Goal: Information Seeking & Learning: Learn about a topic

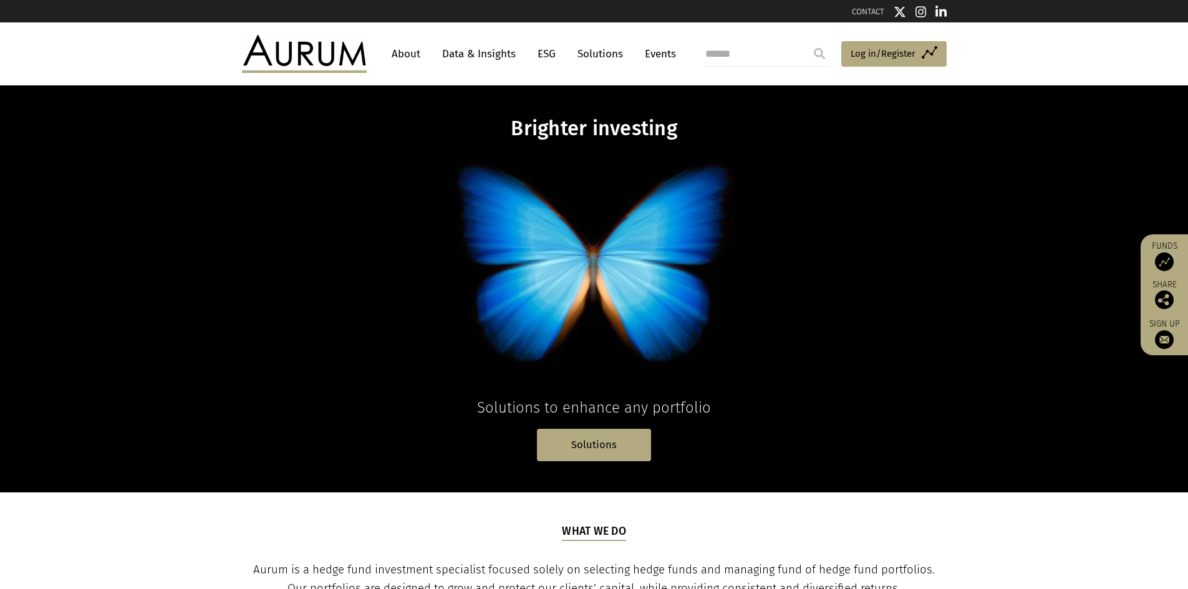
click at [509, 58] on link "Data & Insights" at bounding box center [479, 53] width 86 height 23
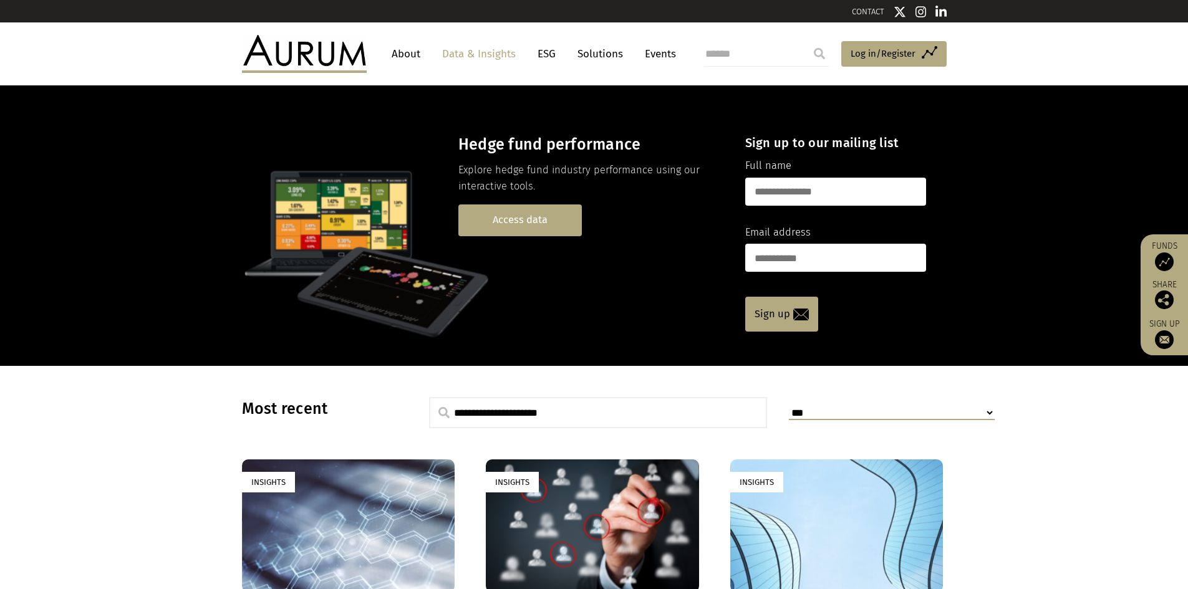
click at [522, 216] on link "Access data" at bounding box center [519, 221] width 123 height 32
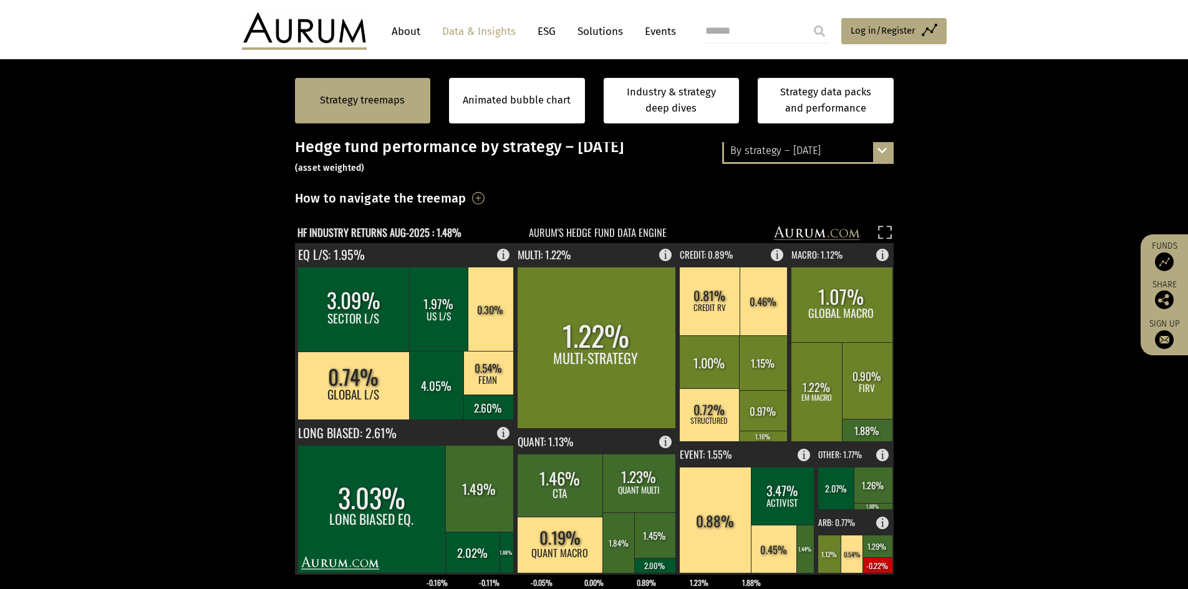
scroll to position [249, 0]
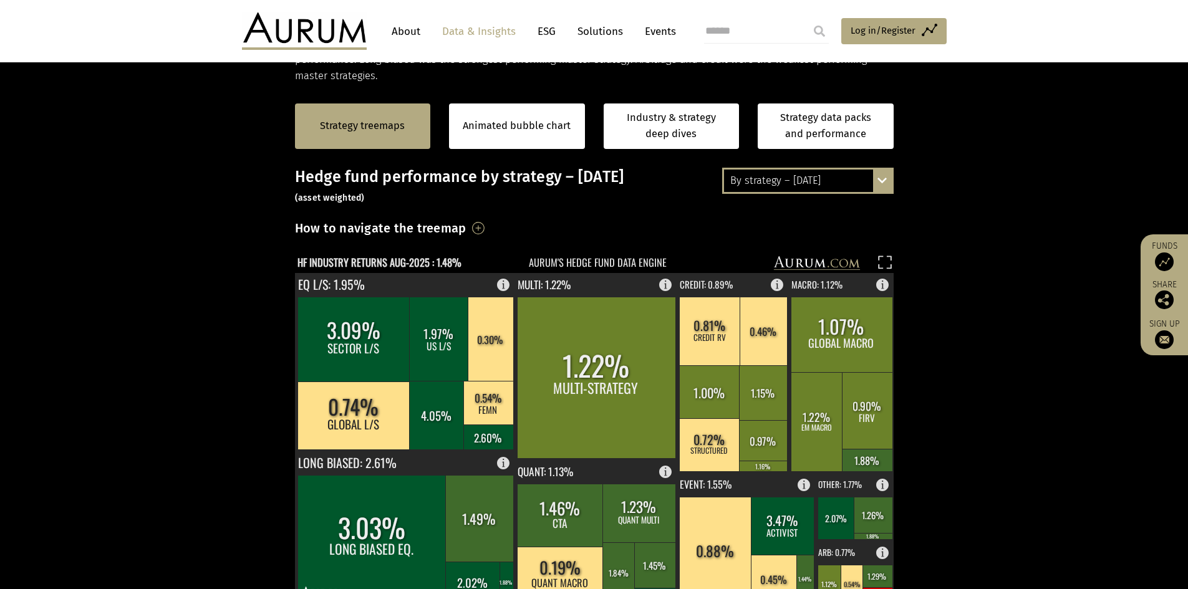
click at [857, 189] on div "By strategy – [DATE]" at bounding box center [808, 181] width 168 height 22
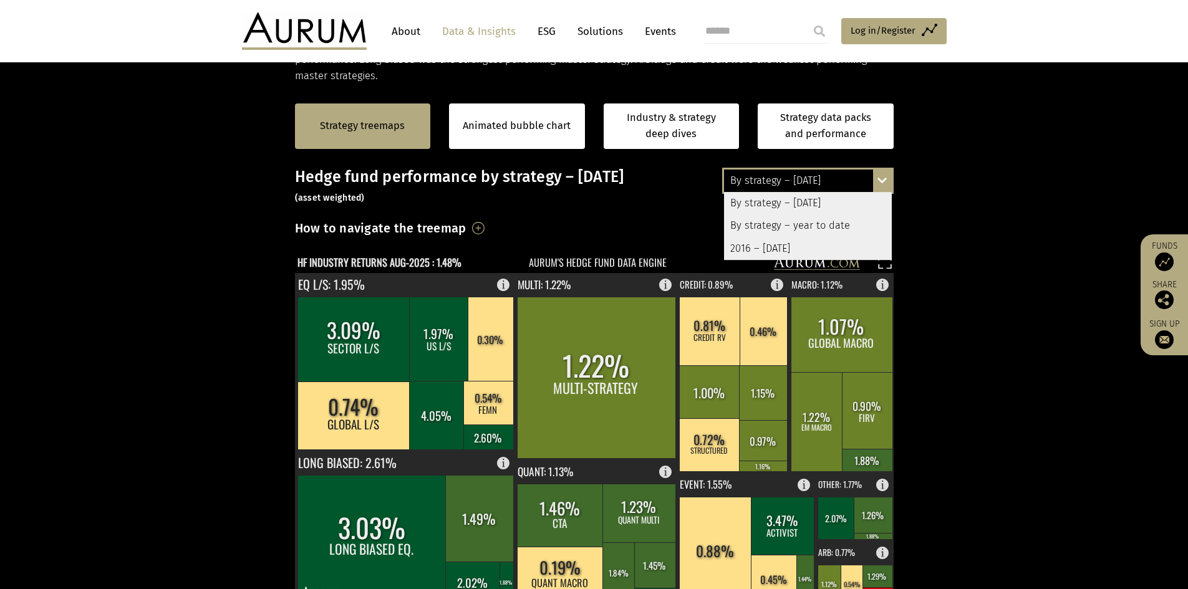
click at [854, 218] on div "By strategy – year to date" at bounding box center [808, 225] width 168 height 22
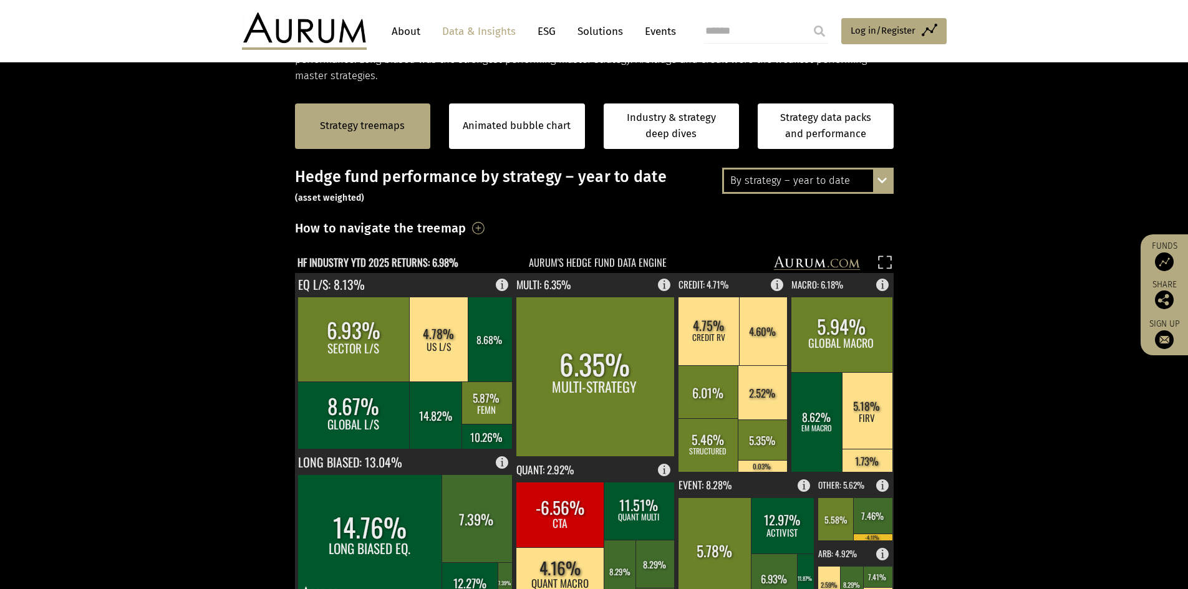
click at [827, 184] on div "By strategy – year to date" at bounding box center [808, 181] width 168 height 22
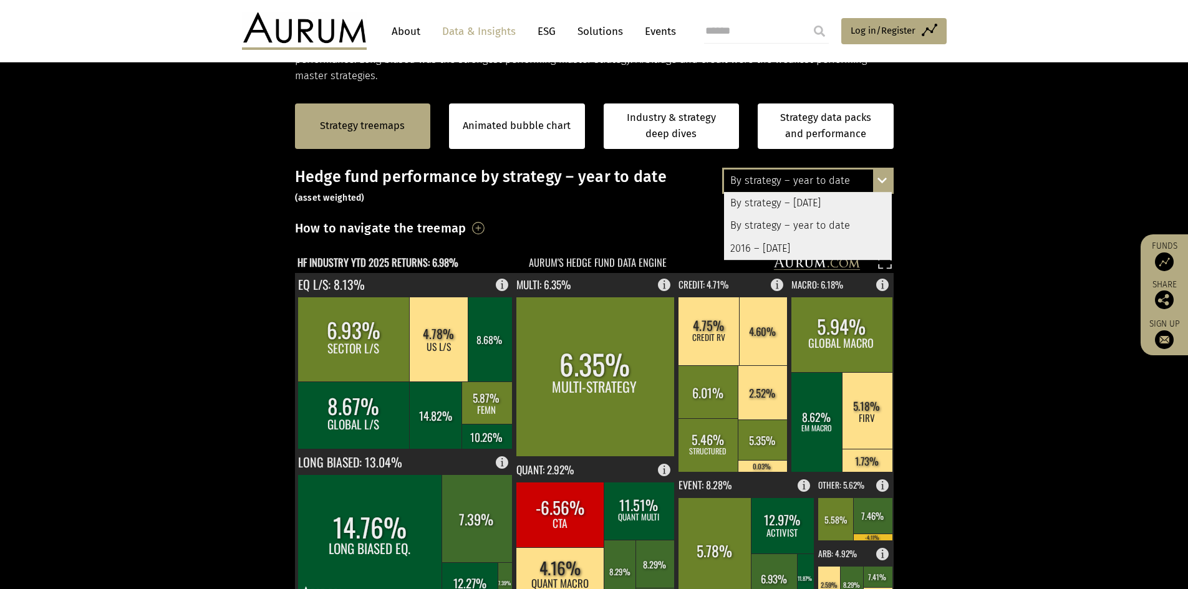
click at [829, 245] on div "2016 – [DATE]" at bounding box center [808, 249] width 168 height 22
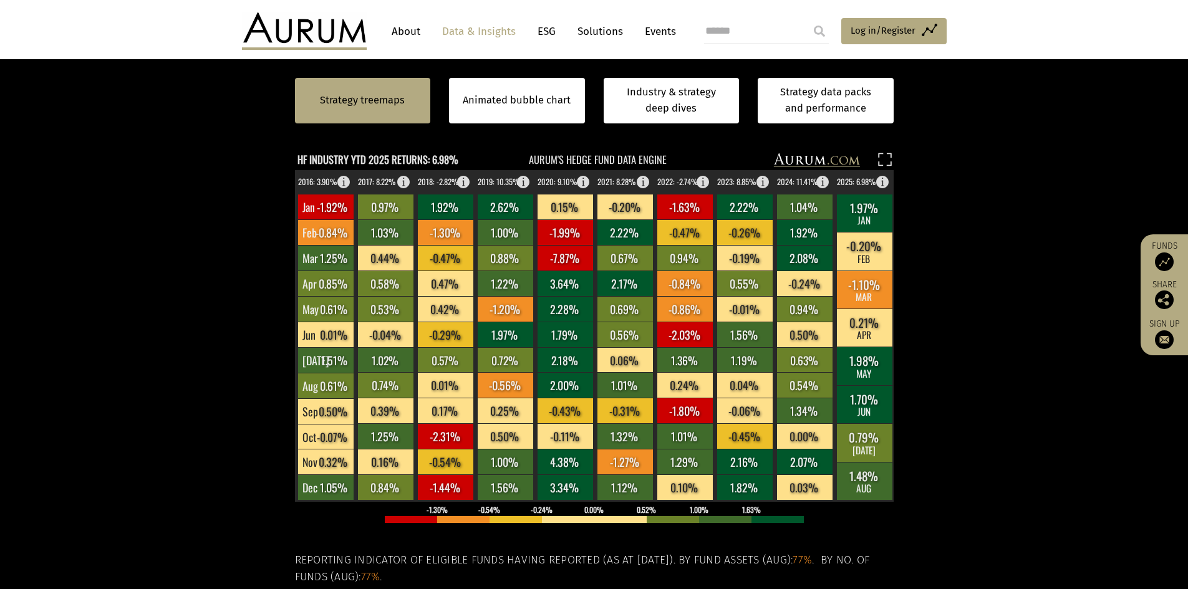
scroll to position [312, 0]
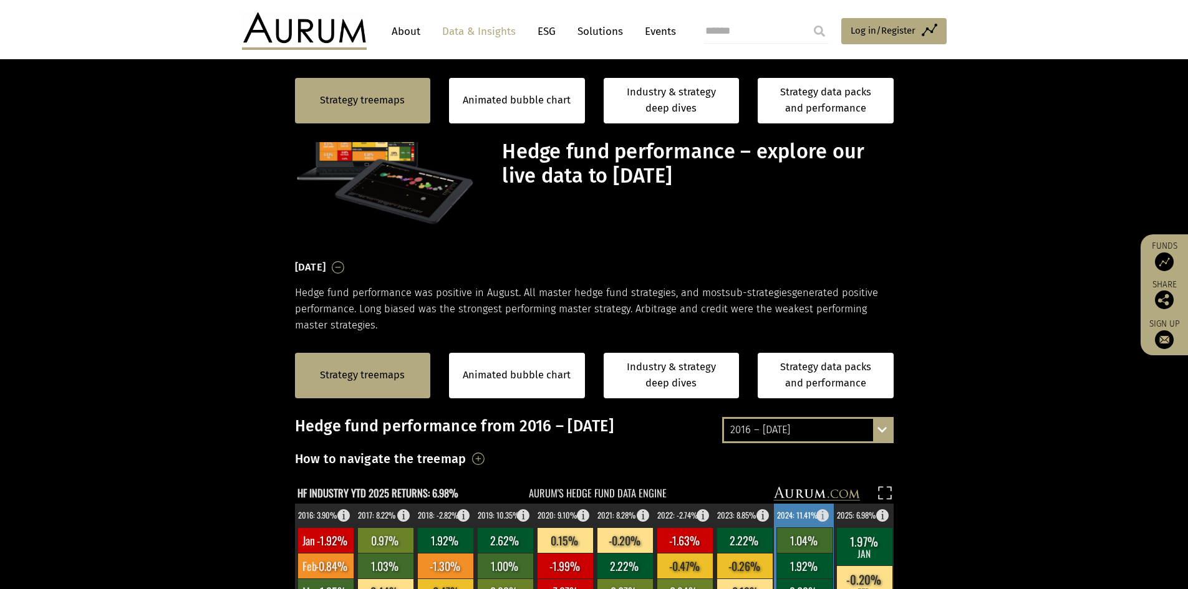
scroll to position [312, 0]
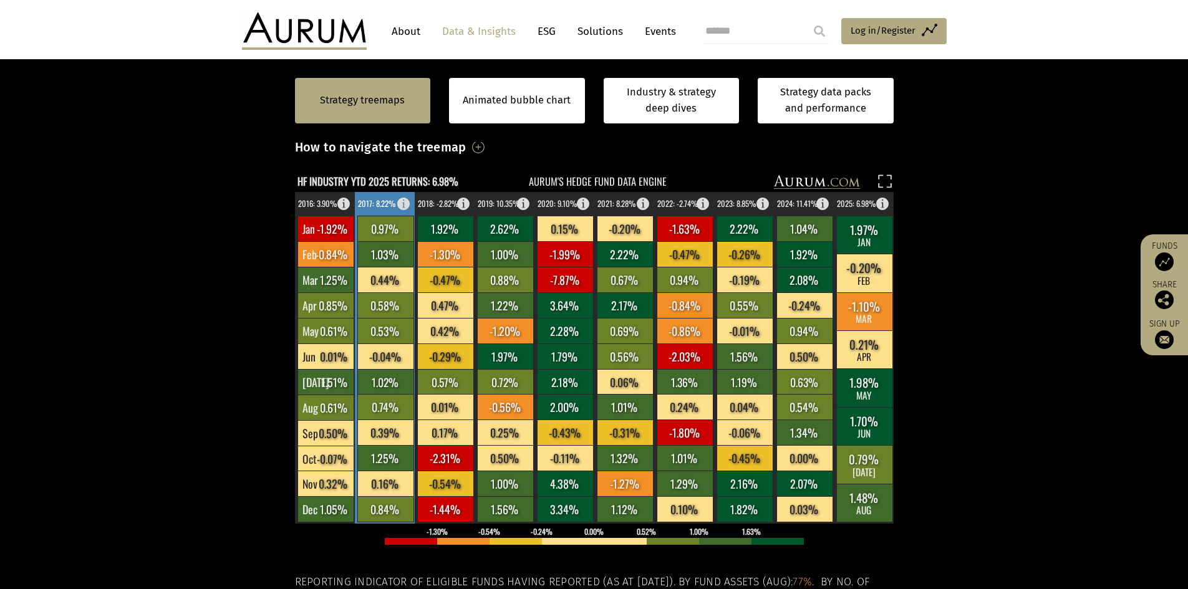
scroll to position [312, 0]
